Goal: Transaction & Acquisition: Book appointment/travel/reservation

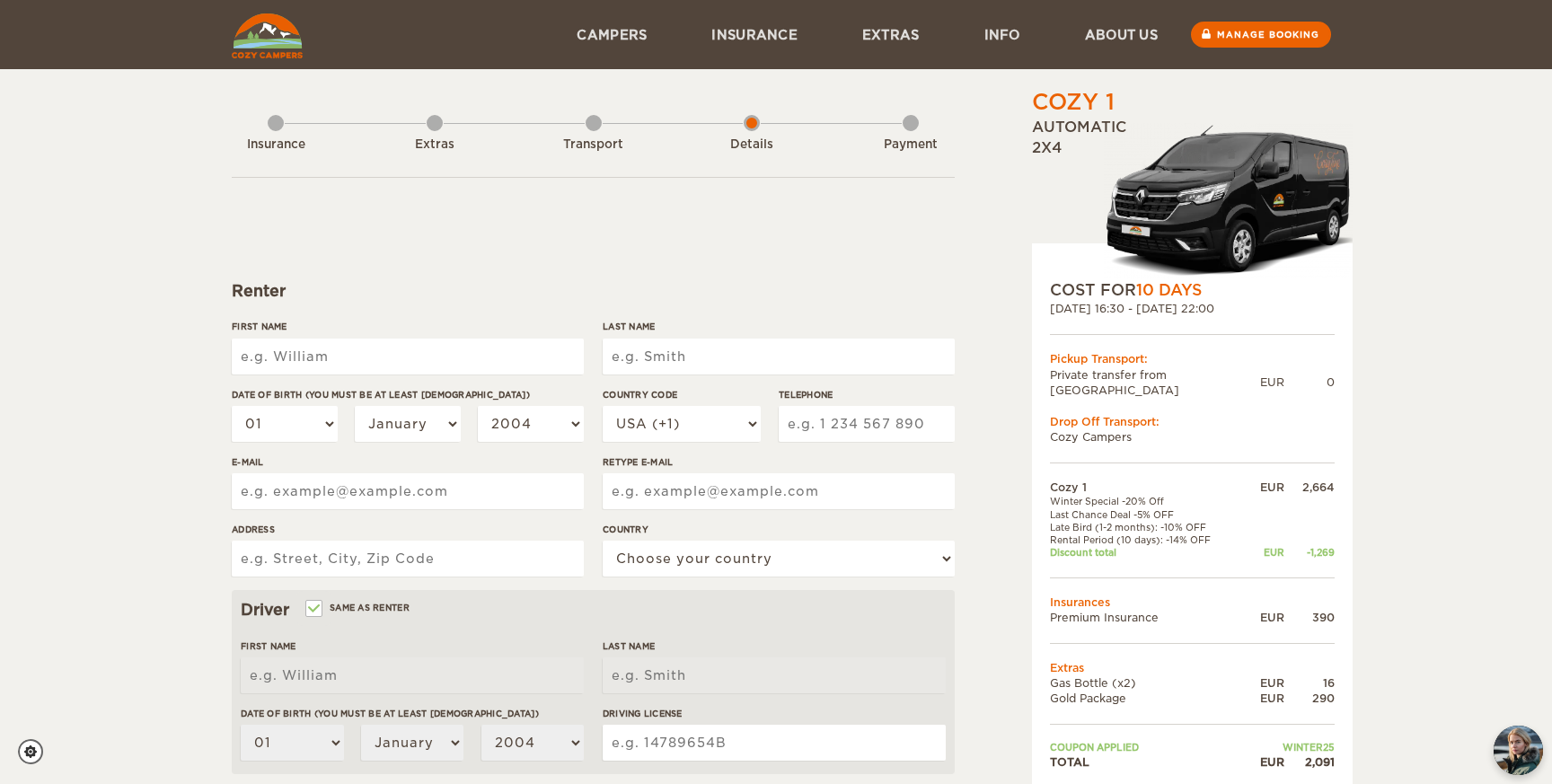
click at [609, 242] on form "Renter First Name Last Name Date of birth (You must be at least [DEMOGRAPHIC_DA…" at bounding box center [593, 649] width 723 height 945
click at [256, 38] on img at bounding box center [267, 36] width 71 height 45
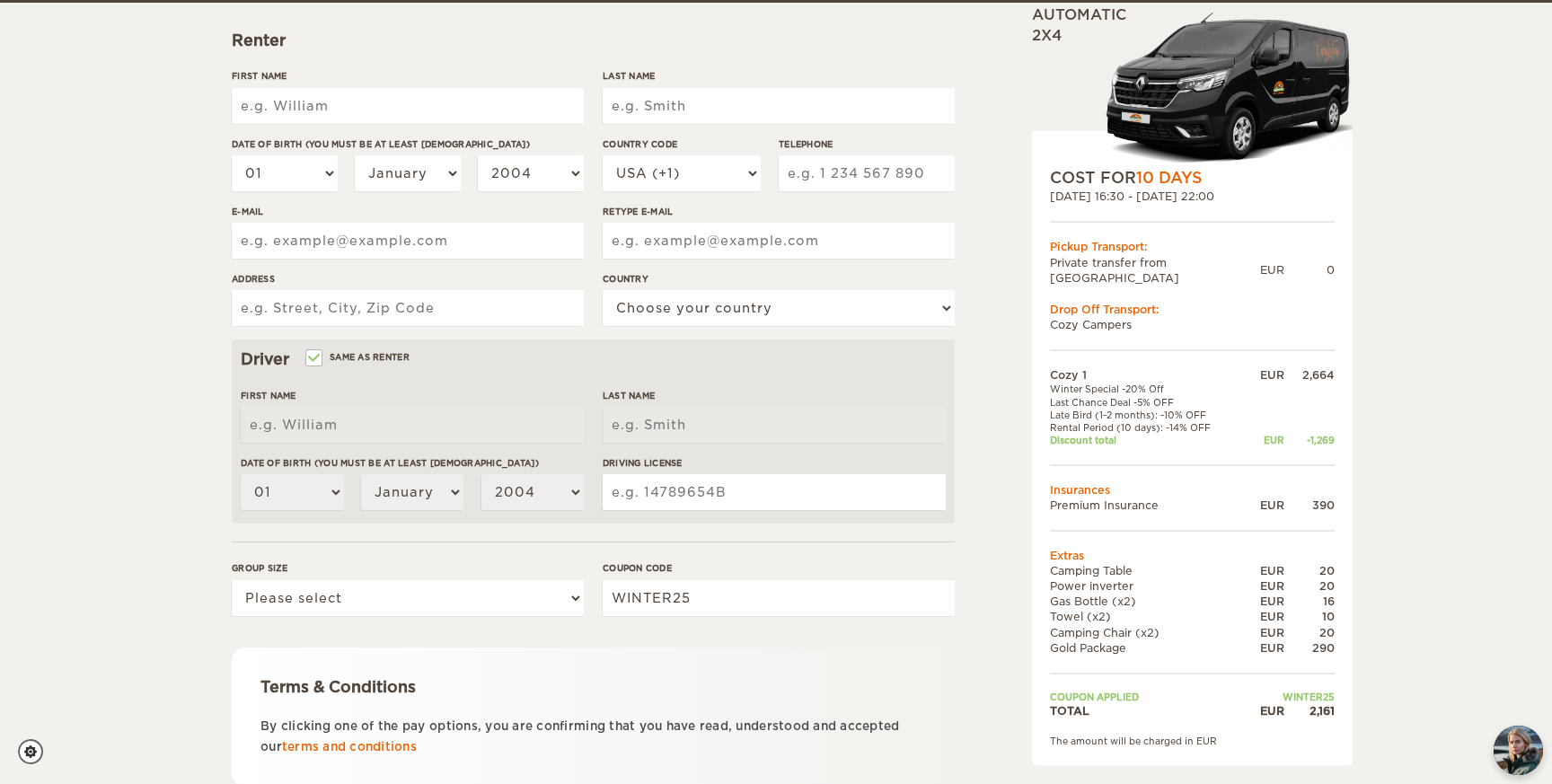
scroll to position [253, 0]
